Goal: Transaction & Acquisition: Purchase product/service

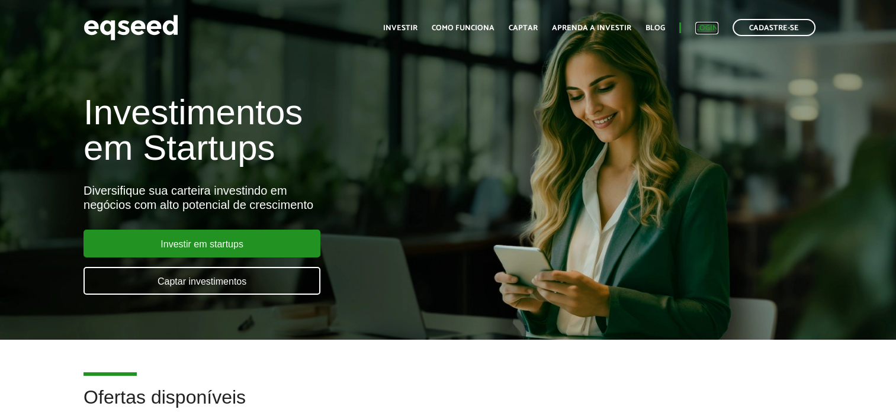
click at [718, 27] on link "Login" at bounding box center [707, 28] width 23 height 8
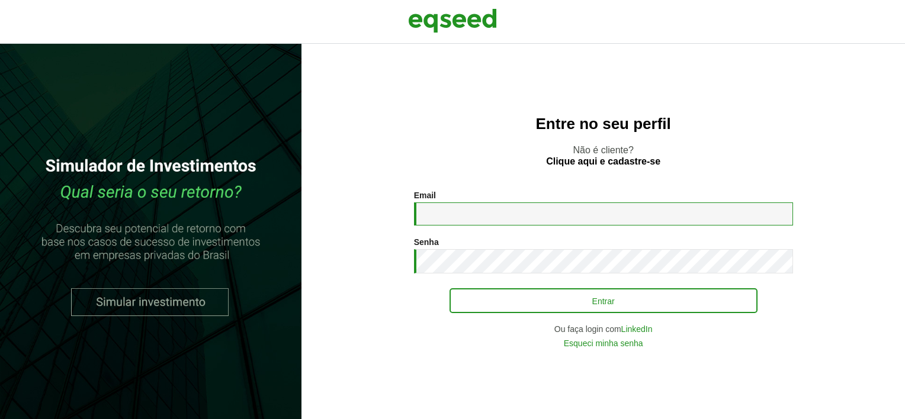
type input "**********"
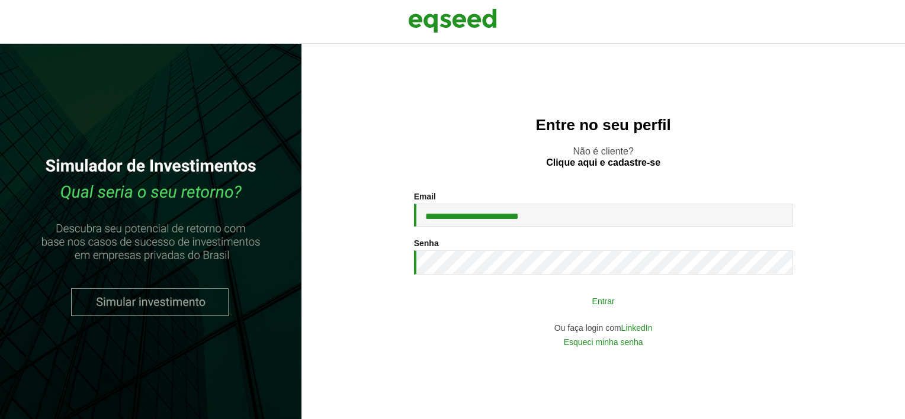
click at [706, 303] on button "Entrar" at bounding box center [604, 301] width 308 height 23
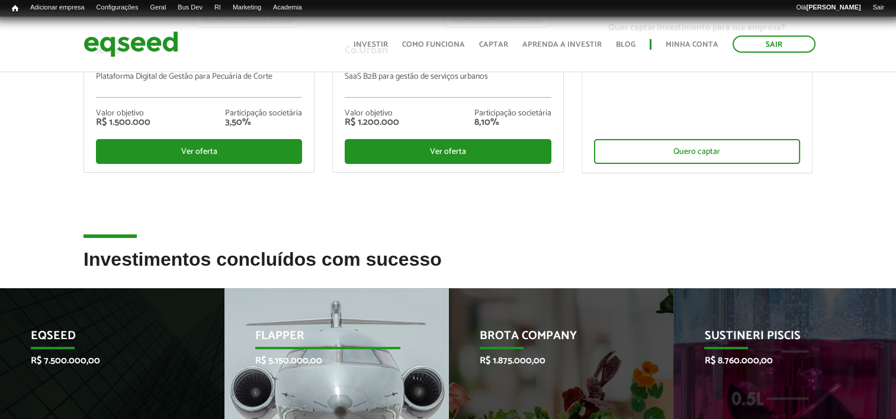
scroll to position [237, 0]
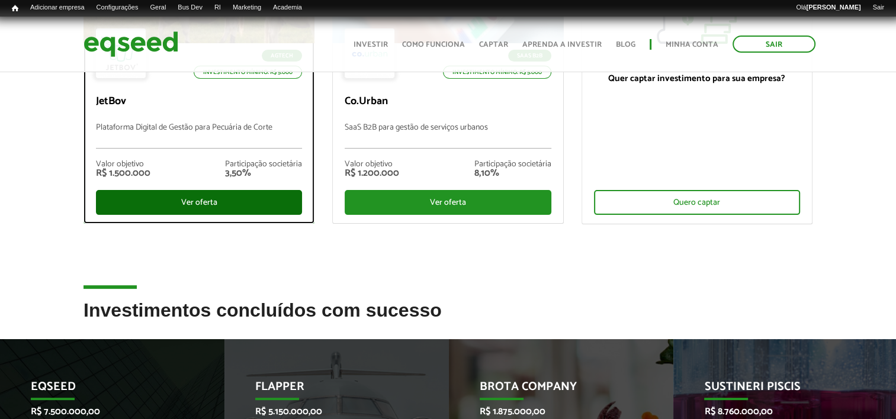
click at [219, 193] on div "Ver oferta" at bounding box center [199, 202] width 206 height 25
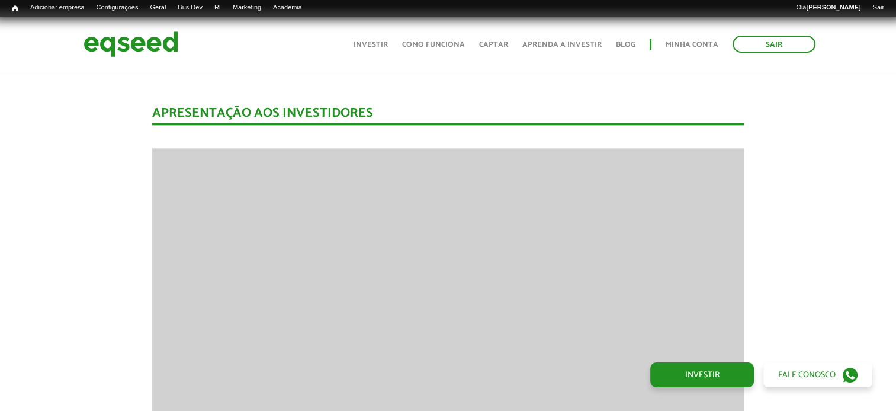
scroll to position [1606, 0]
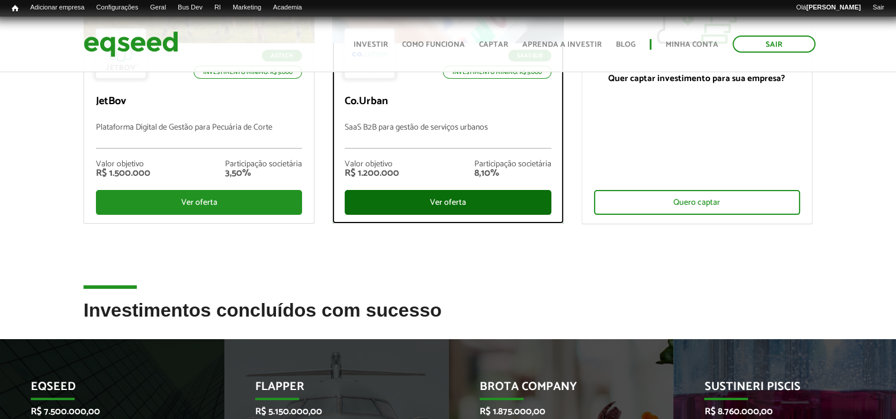
click at [398, 209] on div "Ver oferta" at bounding box center [448, 202] width 206 height 25
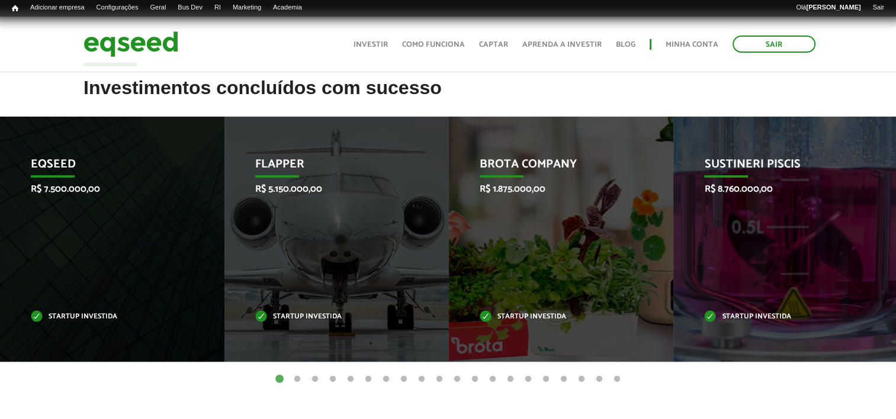
scroll to position [474, 0]
